Goal: Manage account settings

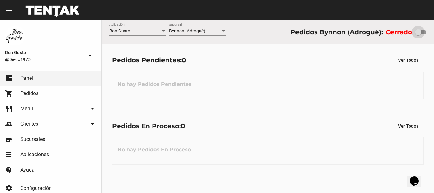
click at [422, 33] on div at bounding box center [419, 32] width 11 height 4
click at [418, 34] on input "checkbox" at bounding box center [417, 34] width 0 height 0
checkbox input "true"
